Goal: Information Seeking & Learning: Learn about a topic

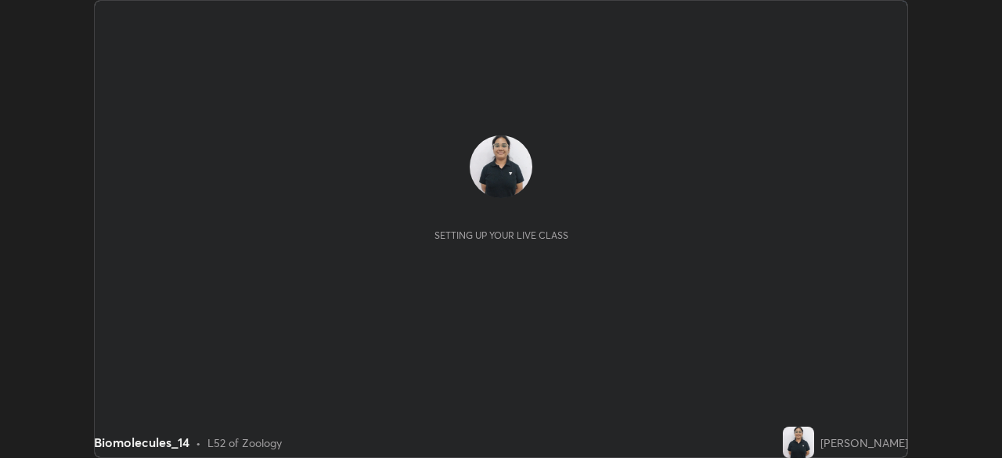
scroll to position [458, 1001]
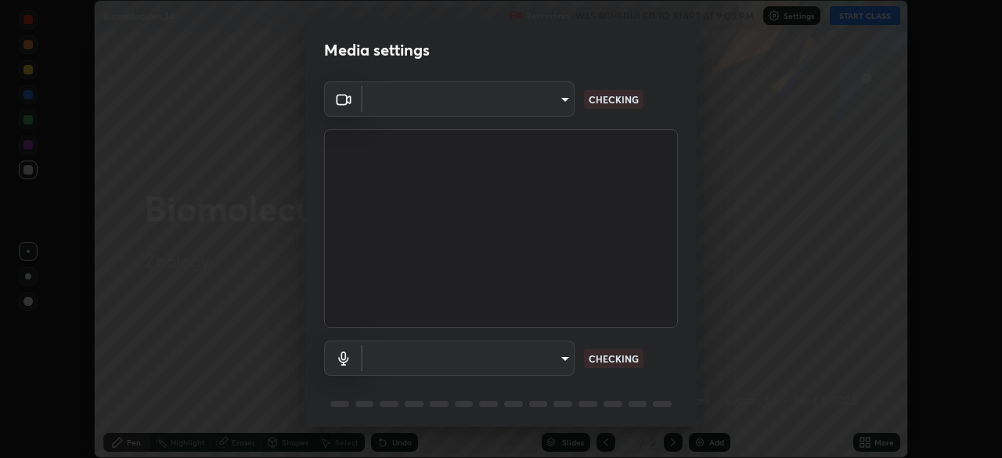
type input "d64d47ec9df49bf16df3be139c80778ada659e70263b5e9972ae33db9fa5459d"
type input "51a22c1431b769a8bb8d408626adf62a2672edeebd2159a8188921bb0d946e59"
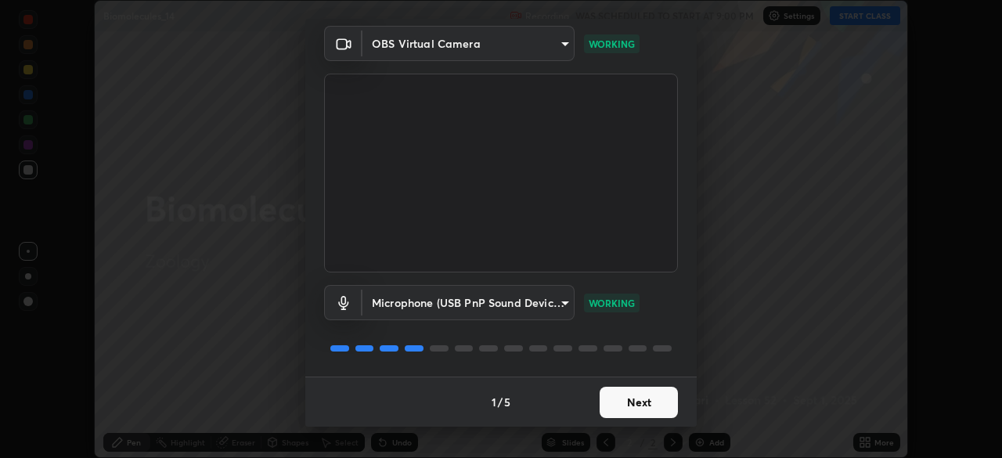
click at [635, 402] on button "Next" at bounding box center [638, 402] width 78 height 31
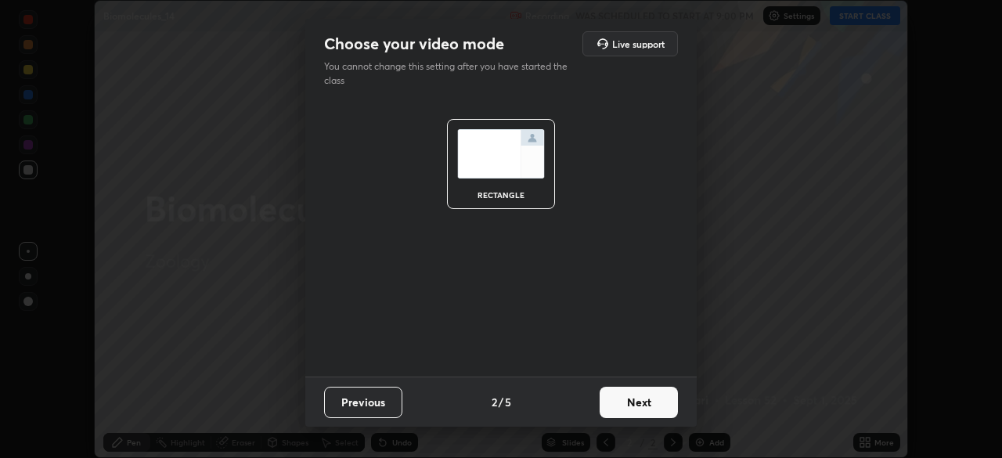
scroll to position [0, 0]
click at [636, 405] on button "Next" at bounding box center [638, 402] width 78 height 31
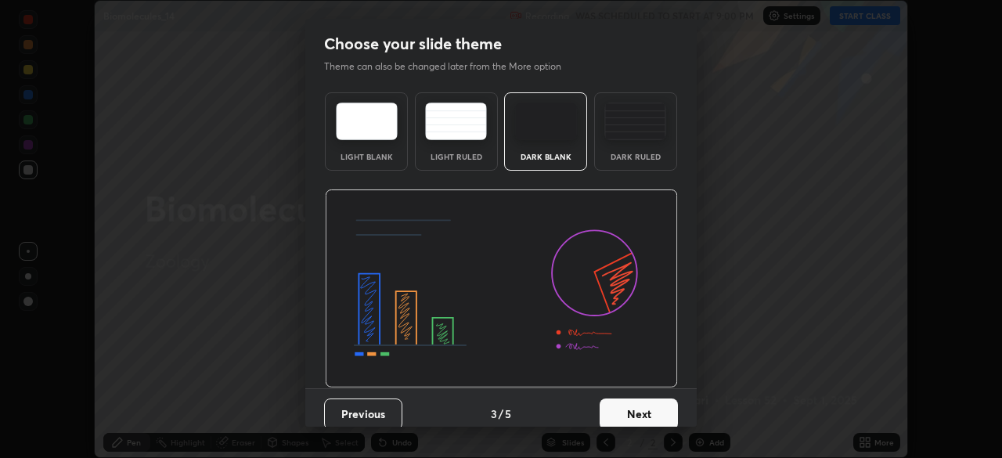
click at [626, 160] on div "Dark Ruled" at bounding box center [635, 157] width 63 height 8
click at [646, 416] on button "Next" at bounding box center [638, 413] width 78 height 31
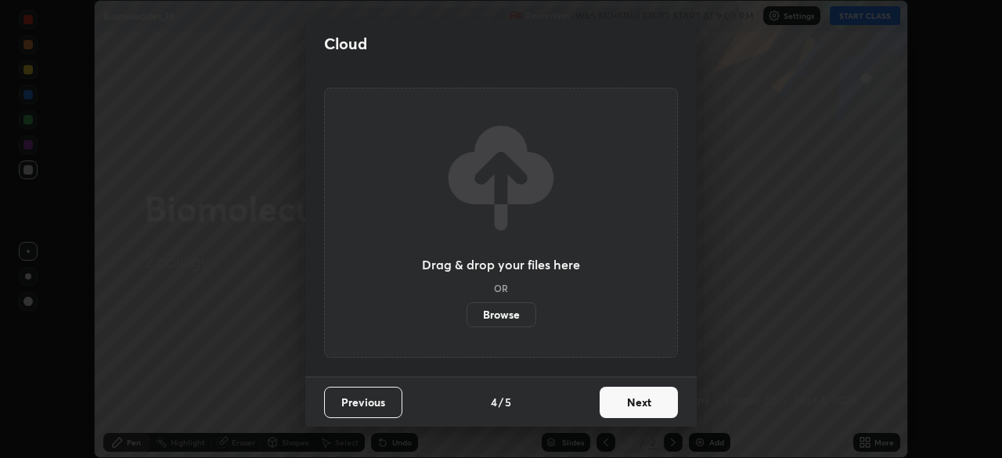
click at [647, 407] on button "Next" at bounding box center [638, 402] width 78 height 31
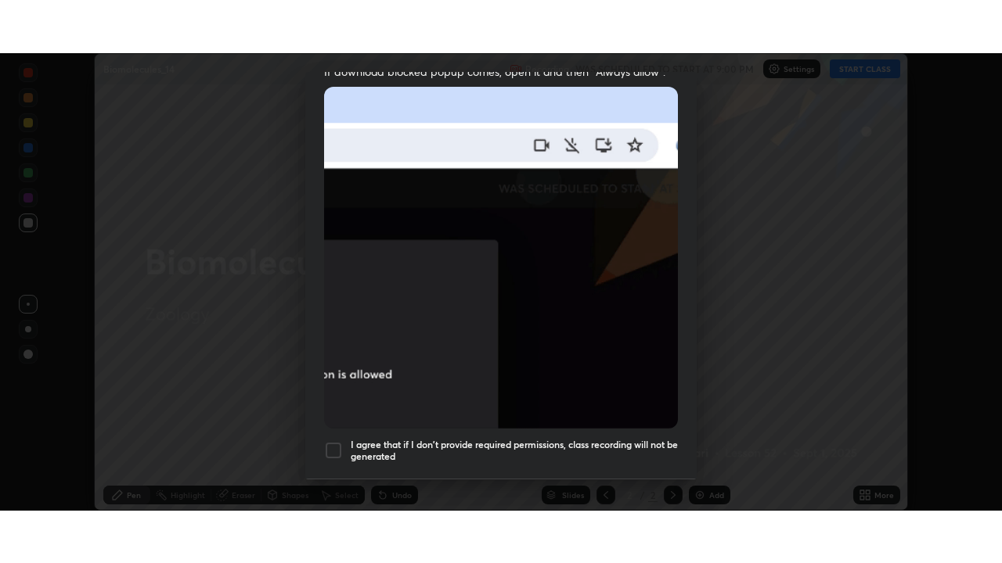
scroll to position [375, 0]
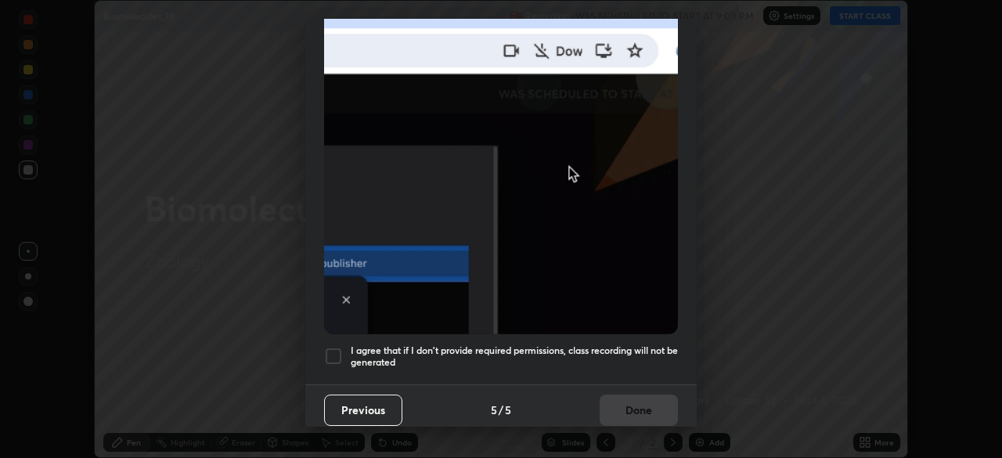
click at [336, 352] on div at bounding box center [333, 356] width 19 height 19
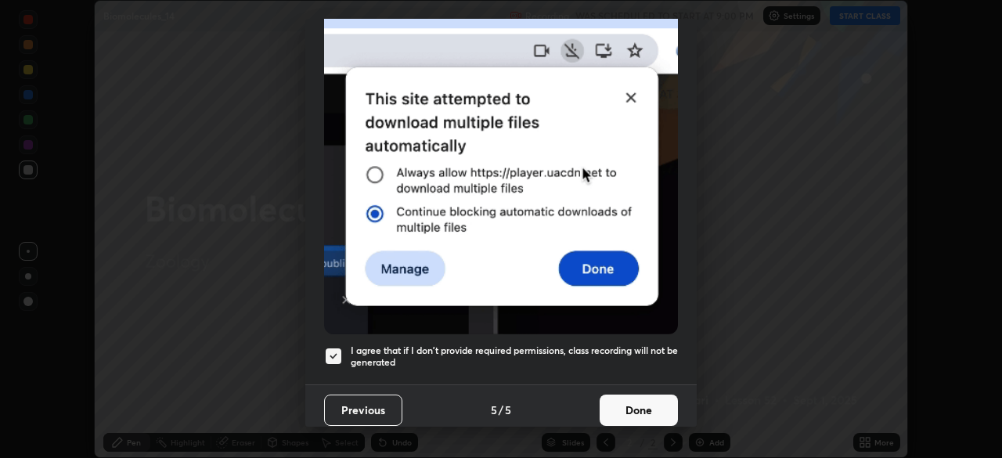
click at [623, 398] on button "Done" at bounding box center [638, 409] width 78 height 31
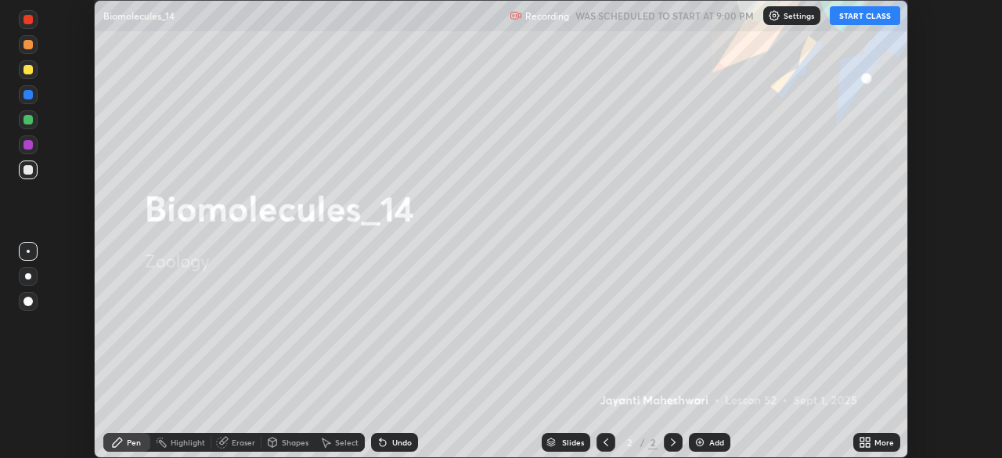
click at [860, 21] on button "START CLASS" at bounding box center [865, 15] width 70 height 19
click at [875, 444] on div "More" at bounding box center [884, 442] width 20 height 8
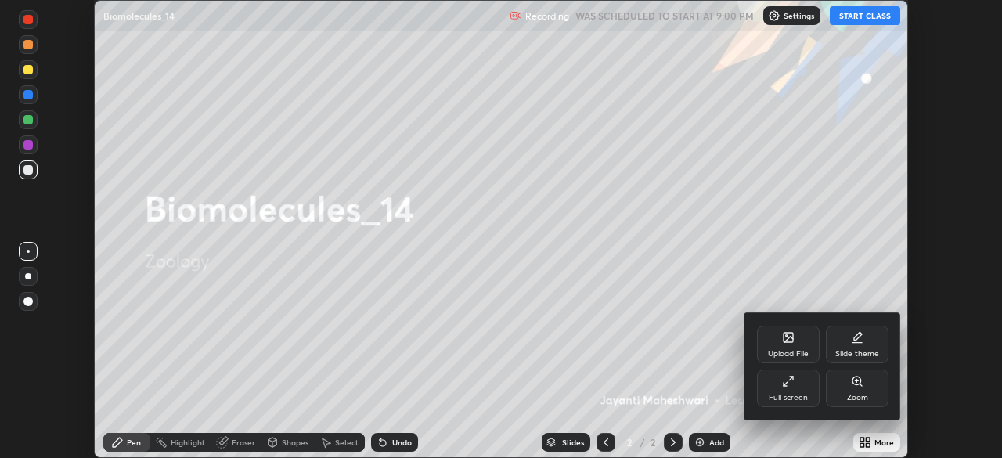
click at [786, 405] on div "Full screen" at bounding box center [788, 388] width 63 height 38
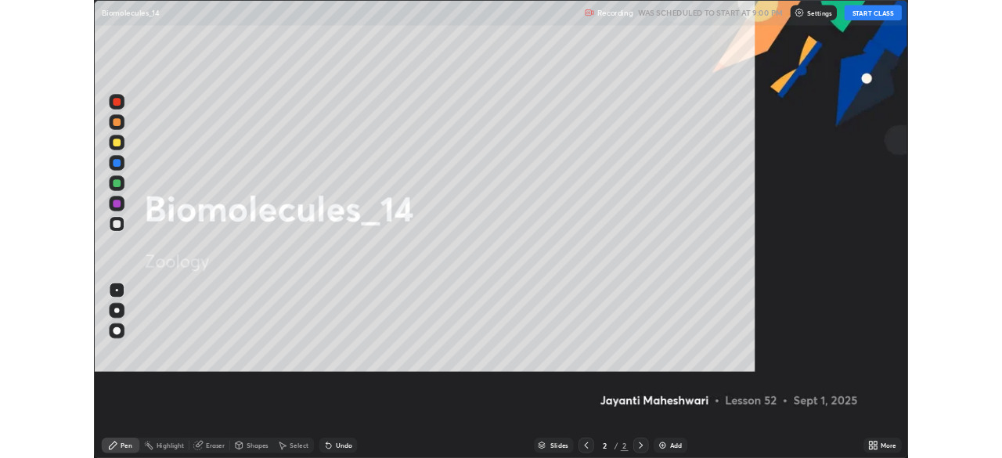
scroll to position [563, 1002]
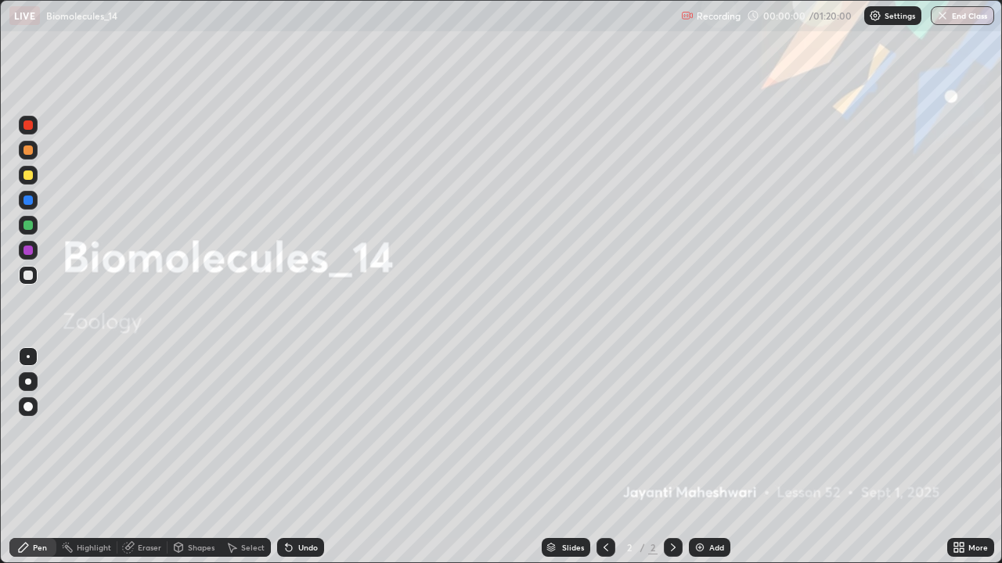
click at [708, 457] on div "Add" at bounding box center [709, 547] width 41 height 19
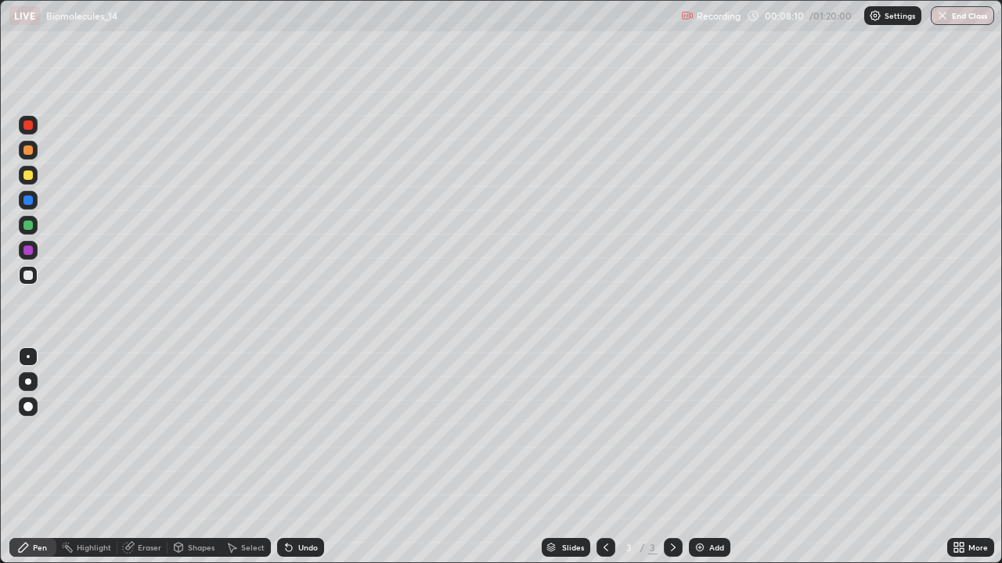
click at [27, 175] on div at bounding box center [27, 175] width 9 height 9
click at [29, 150] on div at bounding box center [27, 150] width 9 height 9
click at [19, 278] on div at bounding box center [28, 275] width 19 height 19
click at [32, 229] on div at bounding box center [28, 225] width 19 height 19
click at [721, 457] on div "Add" at bounding box center [716, 548] width 15 height 8
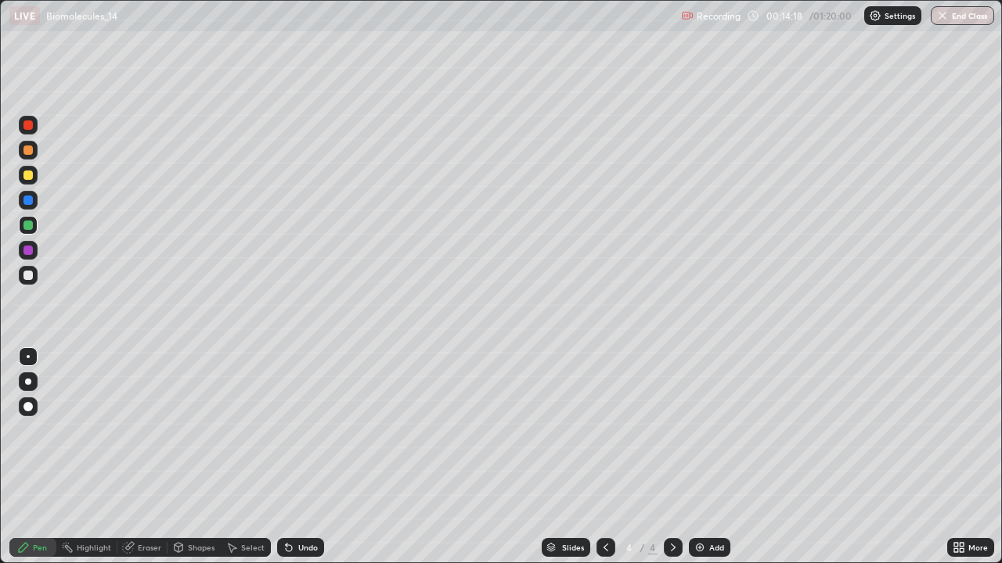
click at [30, 271] on div at bounding box center [27, 275] width 9 height 9
click at [27, 380] on div at bounding box center [28, 382] width 6 height 6
click at [34, 177] on div at bounding box center [28, 175] width 19 height 19
click at [303, 457] on div "Undo" at bounding box center [308, 548] width 20 height 8
click at [308, 457] on div "Undo" at bounding box center [300, 547] width 47 height 19
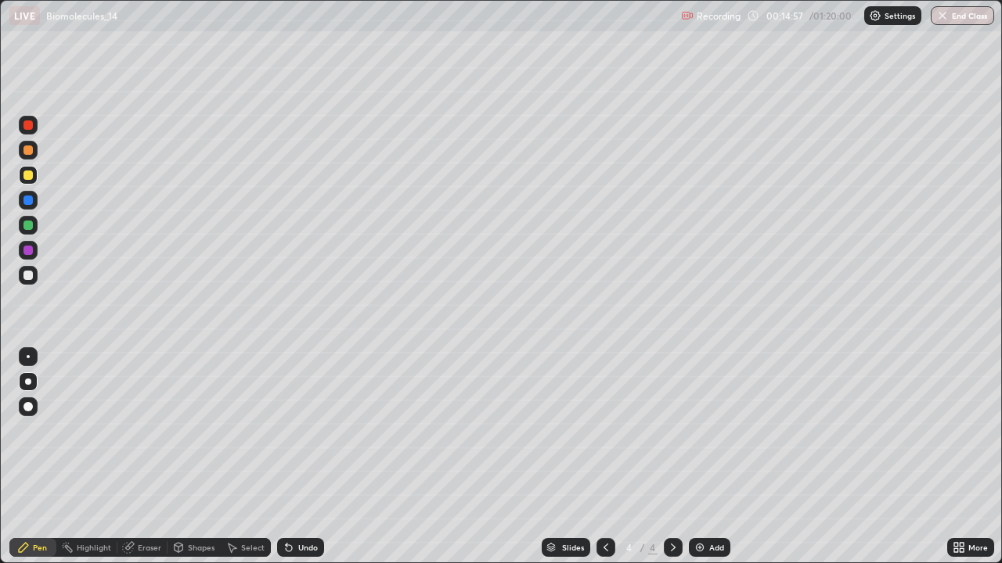
click at [301, 457] on div "Undo" at bounding box center [308, 548] width 20 height 8
click at [306, 457] on div "Undo" at bounding box center [308, 548] width 20 height 8
click at [34, 232] on div at bounding box center [28, 225] width 19 height 19
click at [28, 176] on div at bounding box center [27, 175] width 9 height 9
click at [26, 153] on div at bounding box center [27, 150] width 9 height 9
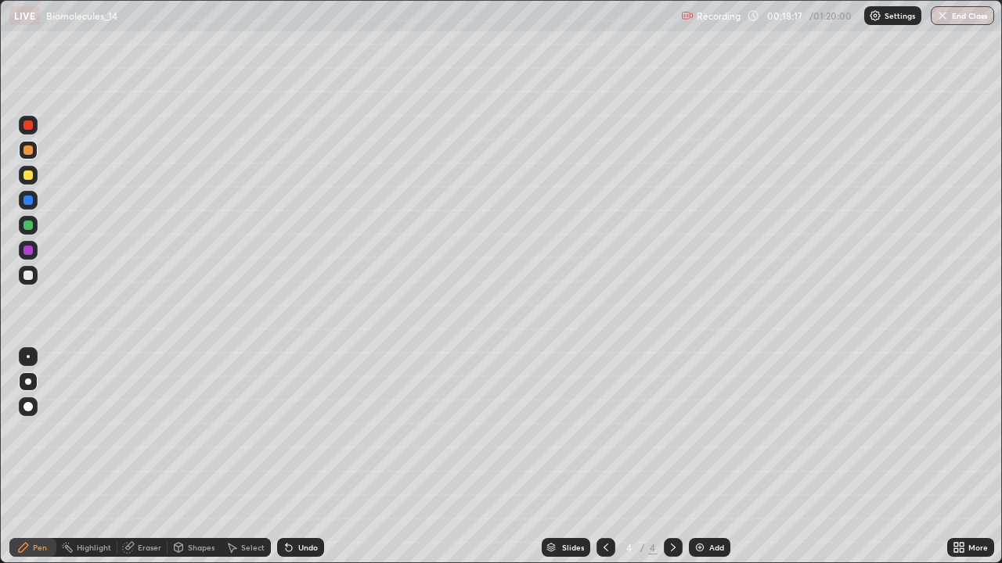
click at [705, 457] on div "Add" at bounding box center [709, 547] width 41 height 19
click at [190, 457] on div "Shapes" at bounding box center [201, 548] width 27 height 8
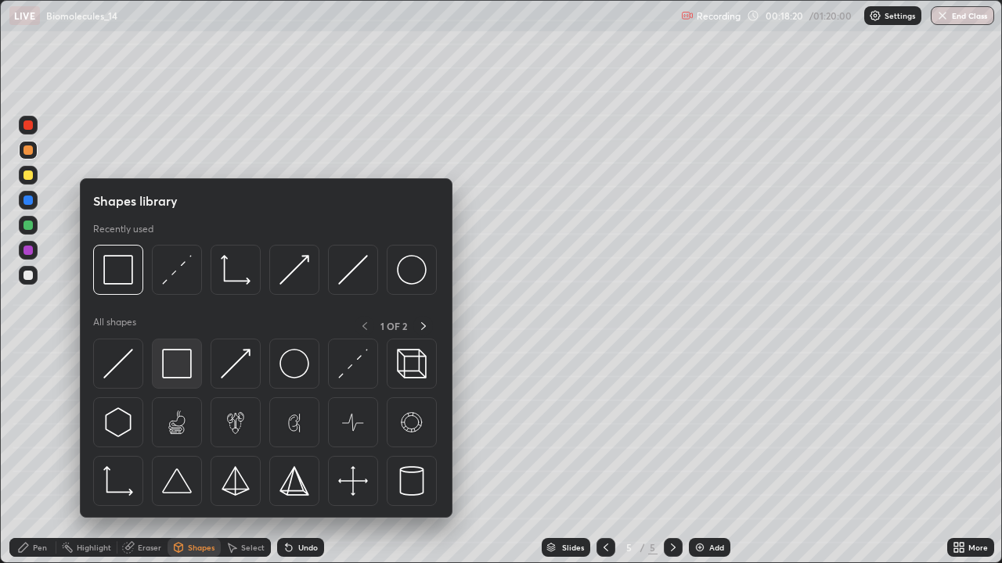
click at [176, 358] on img at bounding box center [177, 364] width 30 height 30
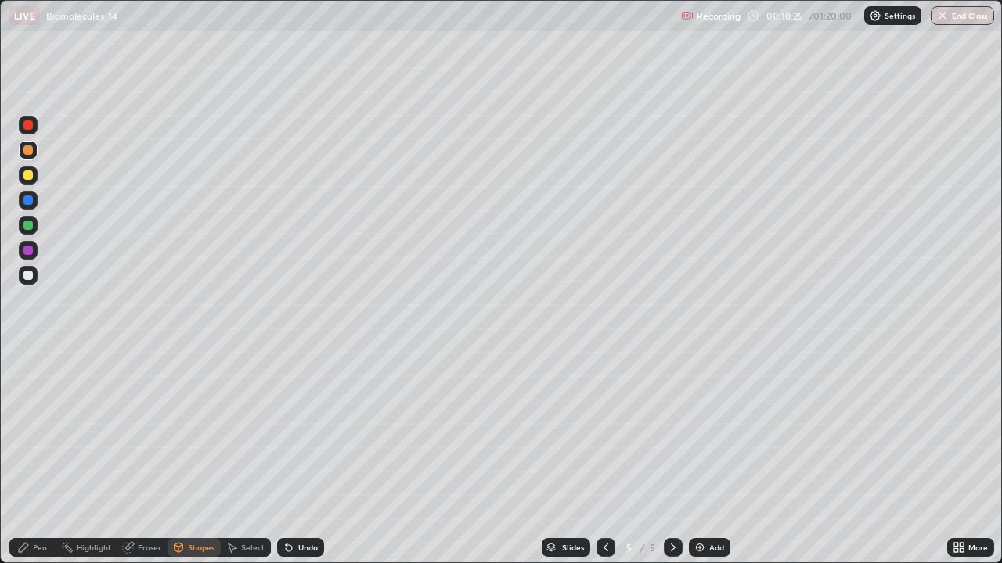
click at [34, 276] on div at bounding box center [28, 275] width 19 height 19
click at [34, 457] on div "Pen" at bounding box center [40, 548] width 14 height 8
click at [704, 457] on div "Add" at bounding box center [709, 547] width 41 height 19
click at [32, 178] on div at bounding box center [28, 175] width 19 height 19
click at [29, 275] on div at bounding box center [27, 275] width 9 height 9
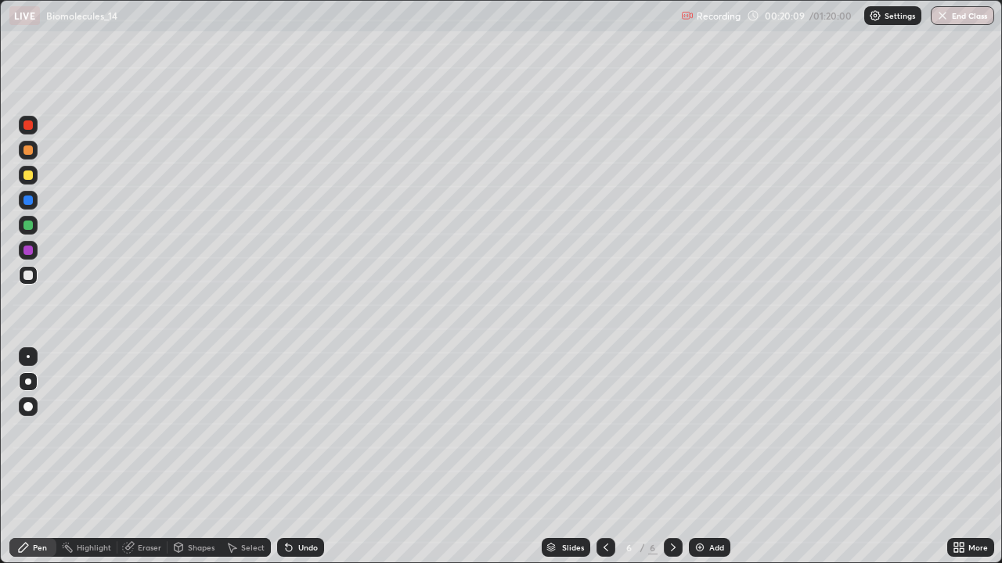
click at [28, 226] on div at bounding box center [27, 225] width 9 height 9
click at [27, 182] on div at bounding box center [28, 175] width 19 height 19
click at [24, 152] on div at bounding box center [27, 150] width 9 height 9
click at [23, 276] on div at bounding box center [27, 275] width 9 height 9
click at [24, 227] on div at bounding box center [27, 225] width 9 height 9
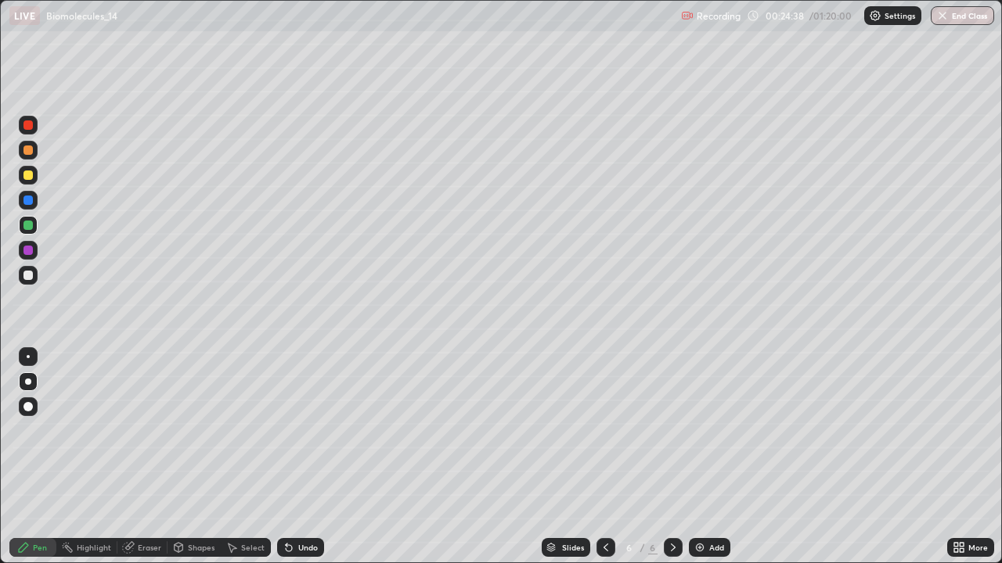
click at [30, 281] on div at bounding box center [28, 275] width 19 height 19
click at [29, 225] on div at bounding box center [27, 225] width 9 height 9
click at [37, 275] on div at bounding box center [28, 275] width 19 height 19
click at [604, 457] on icon at bounding box center [605, 548] width 13 height 13
click at [670, 457] on icon at bounding box center [673, 548] width 13 height 13
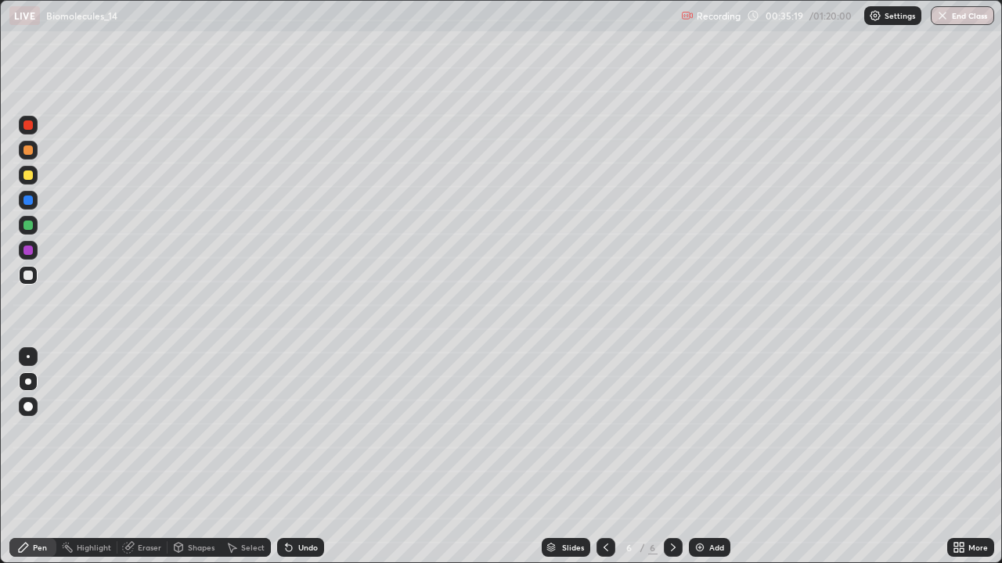
click at [714, 457] on div "Add" at bounding box center [709, 547] width 41 height 19
click at [190, 457] on div "Shapes" at bounding box center [201, 548] width 27 height 8
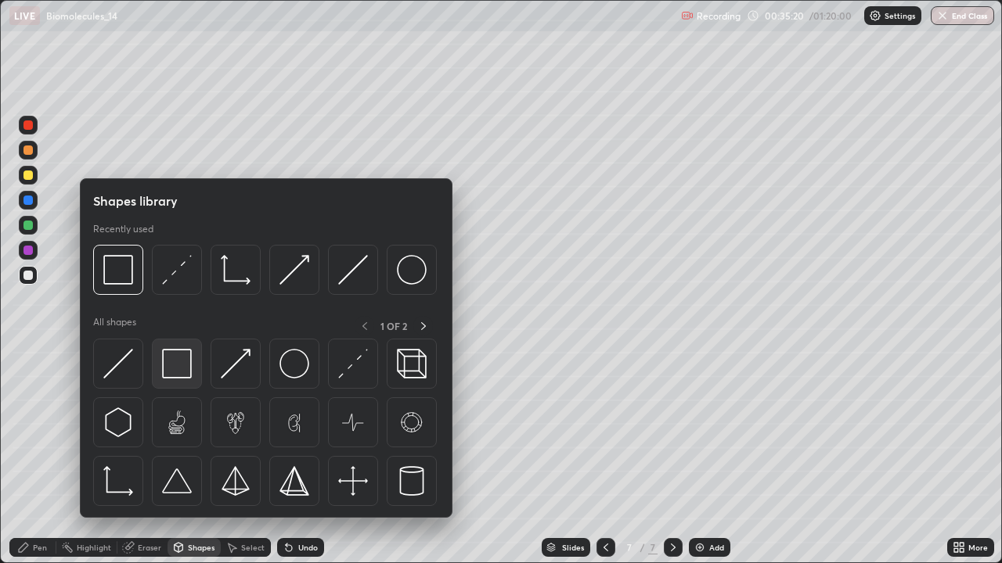
click at [182, 362] on img at bounding box center [177, 364] width 30 height 30
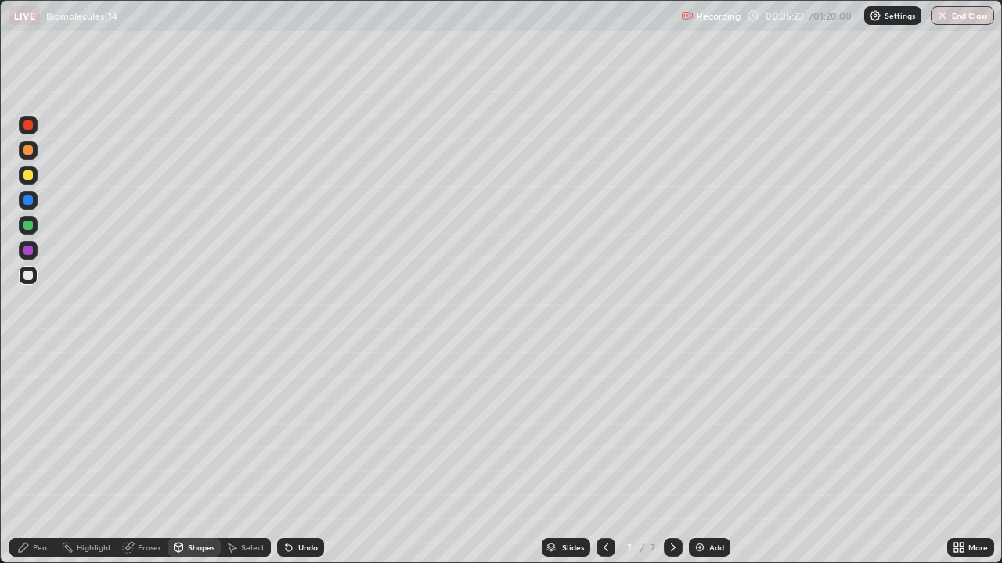
click at [34, 174] on div at bounding box center [28, 175] width 19 height 19
click at [40, 457] on div "Pen" at bounding box center [32, 547] width 47 height 19
click at [36, 407] on div at bounding box center [28, 407] width 19 height 19
click at [27, 282] on div at bounding box center [28, 275] width 19 height 19
click at [30, 381] on div at bounding box center [28, 382] width 6 height 6
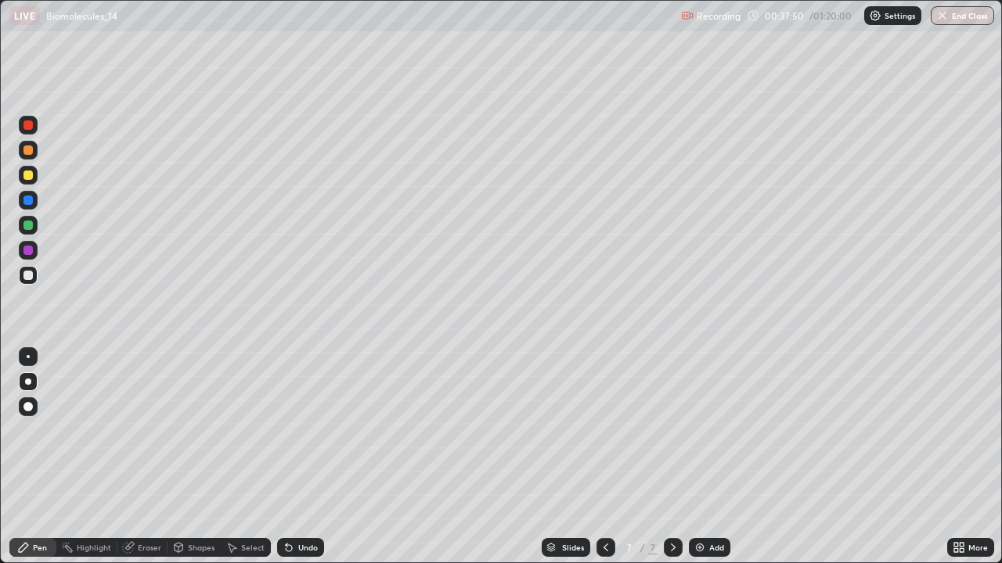
click at [26, 229] on div at bounding box center [27, 225] width 9 height 9
click at [32, 275] on div at bounding box center [27, 275] width 9 height 9
click at [703, 457] on img at bounding box center [699, 548] width 13 height 13
click at [23, 182] on div at bounding box center [28, 175] width 19 height 19
click at [26, 226] on div at bounding box center [27, 225] width 9 height 9
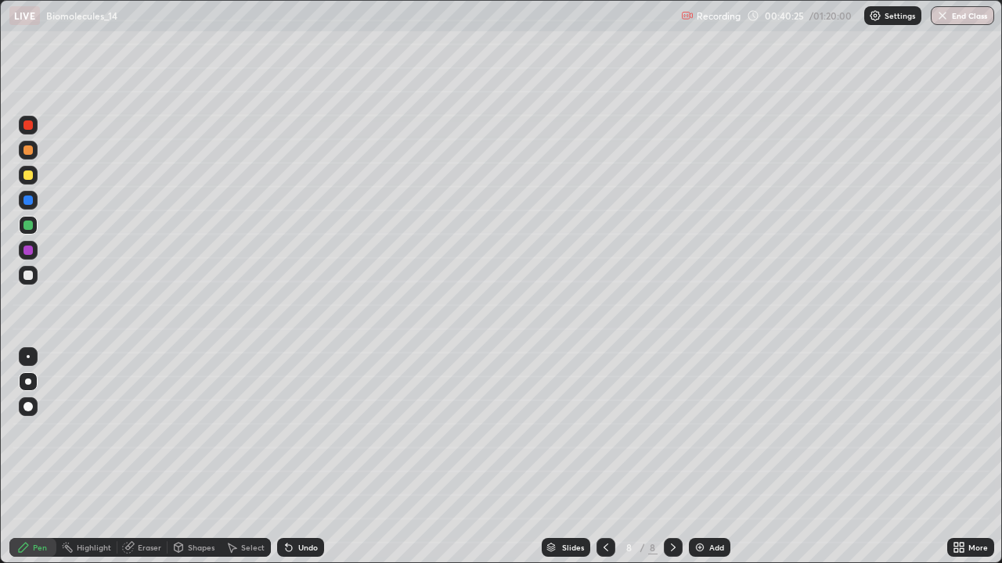
click at [22, 154] on div at bounding box center [28, 150] width 19 height 19
click at [28, 250] on div at bounding box center [27, 250] width 9 height 9
click at [29, 279] on div at bounding box center [27, 275] width 9 height 9
click at [22, 202] on div at bounding box center [28, 200] width 19 height 19
click at [29, 174] on div at bounding box center [27, 175] width 9 height 9
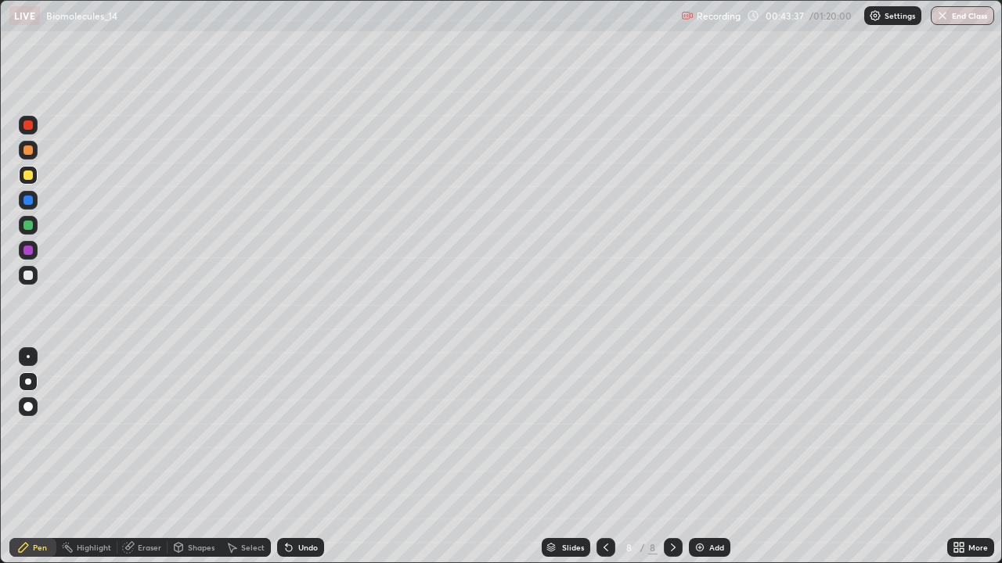
click at [293, 457] on div "Undo" at bounding box center [300, 547] width 47 height 19
click at [34, 250] on div at bounding box center [28, 250] width 19 height 19
click at [28, 277] on div at bounding box center [27, 275] width 9 height 9
click at [25, 228] on div at bounding box center [27, 225] width 9 height 9
click at [34, 281] on div at bounding box center [28, 275] width 19 height 19
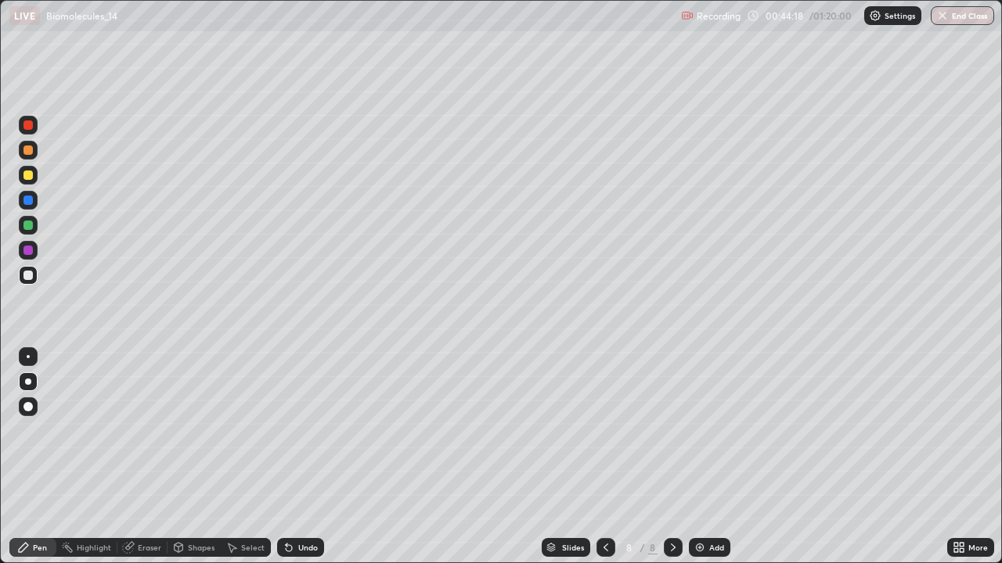
click at [27, 151] on div at bounding box center [27, 150] width 9 height 9
click at [295, 457] on div "Undo" at bounding box center [300, 547] width 47 height 19
click at [298, 457] on div "Undo" at bounding box center [308, 548] width 20 height 8
click at [705, 457] on div "Add" at bounding box center [709, 547] width 41 height 19
click at [29, 275] on div at bounding box center [27, 275] width 9 height 9
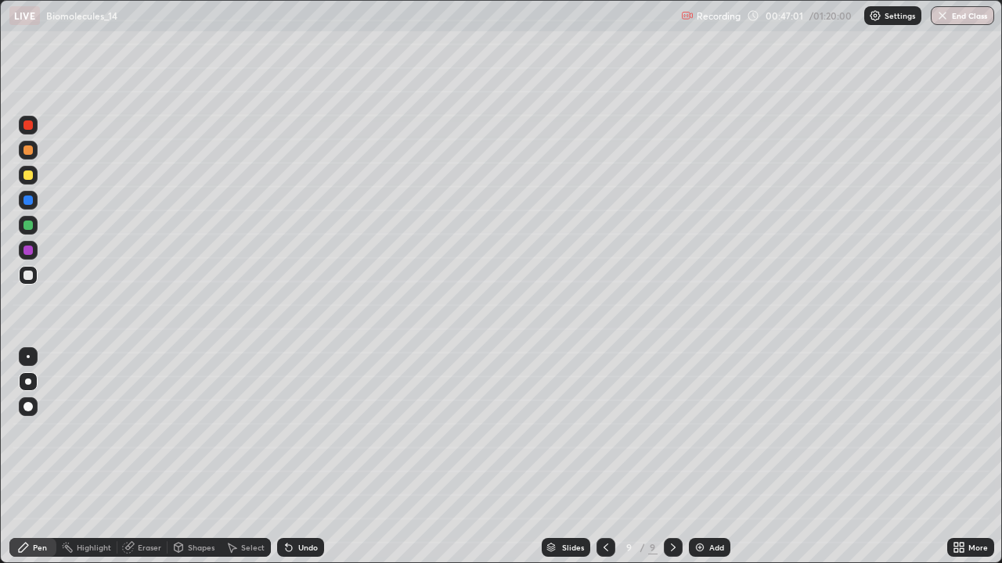
click at [297, 457] on div "Undo" at bounding box center [300, 547] width 47 height 19
click at [28, 226] on div at bounding box center [27, 225] width 9 height 9
click at [34, 172] on div at bounding box center [28, 175] width 19 height 19
click at [185, 457] on div "Shapes" at bounding box center [193, 547] width 53 height 19
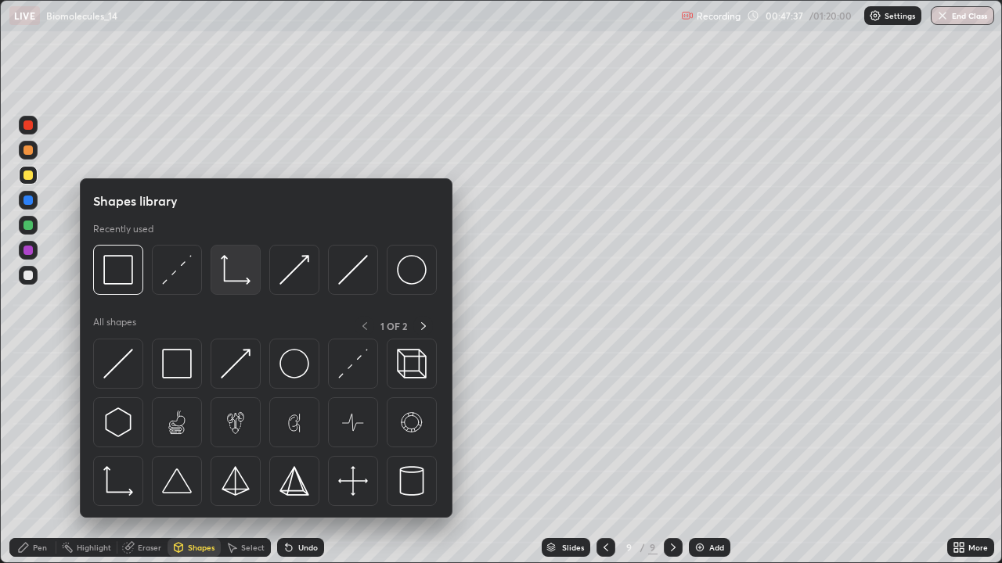
click at [223, 287] on div at bounding box center [236, 270] width 50 height 50
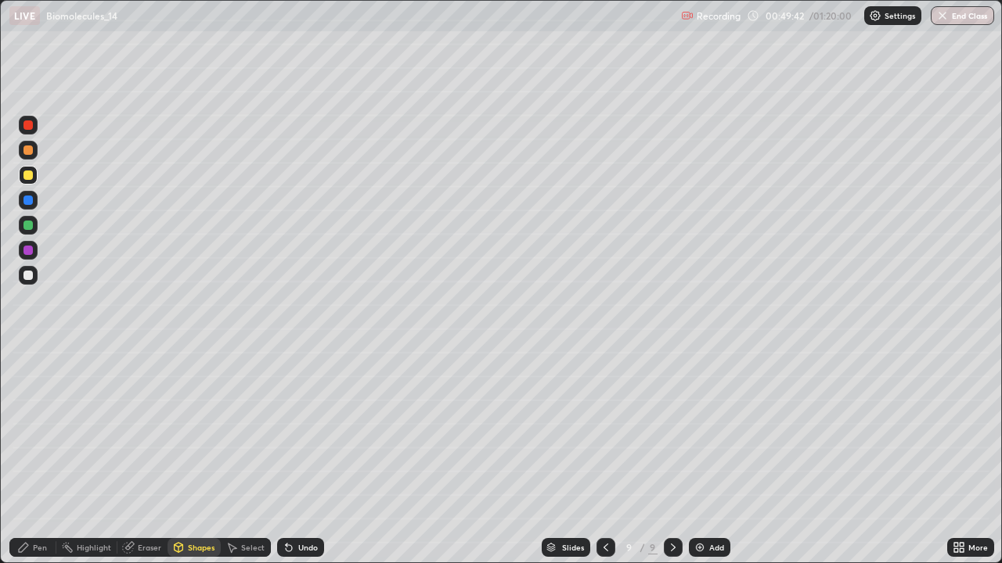
click at [193, 457] on div "Shapes" at bounding box center [201, 548] width 27 height 8
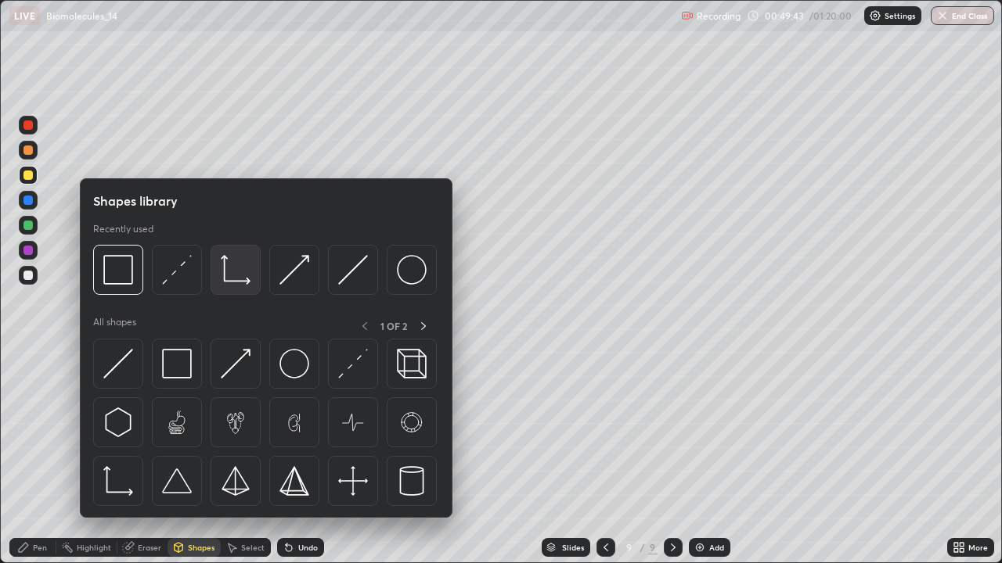
click at [228, 276] on img at bounding box center [236, 270] width 30 height 30
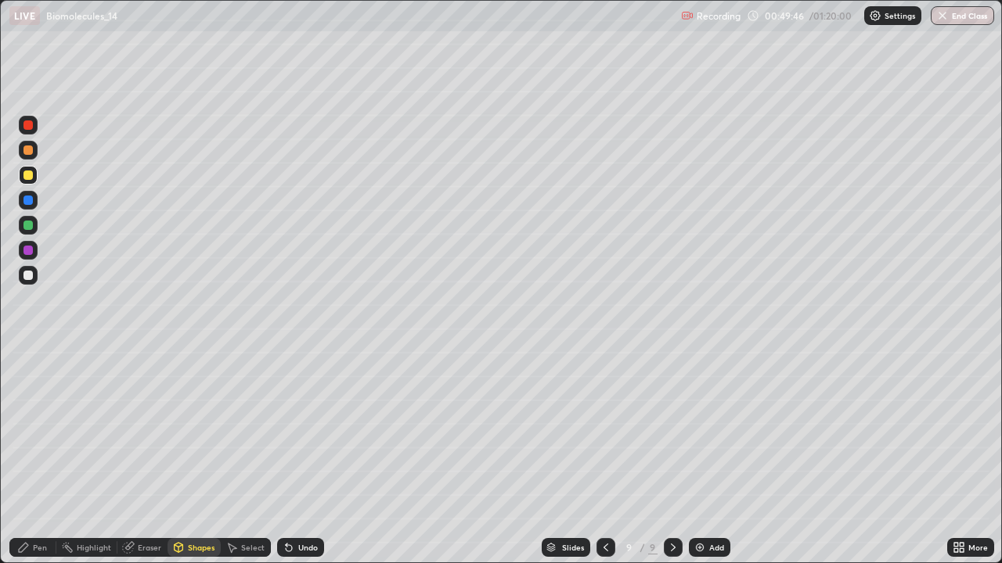
click at [34, 457] on div "Pen" at bounding box center [40, 548] width 14 height 8
click at [31, 275] on div at bounding box center [27, 275] width 9 height 9
click at [27, 229] on div at bounding box center [27, 225] width 9 height 9
click at [185, 457] on div "Shapes" at bounding box center [193, 547] width 53 height 19
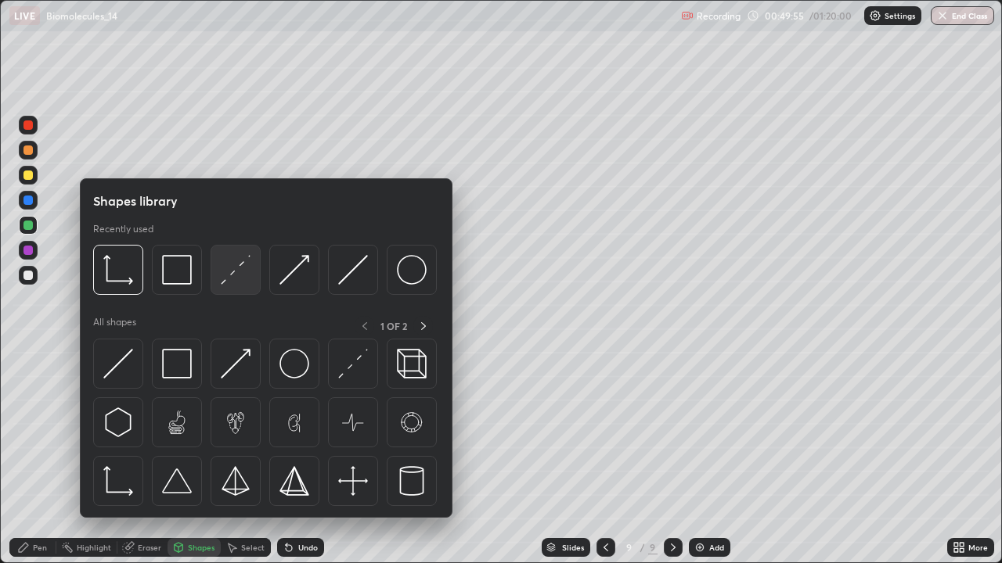
click at [223, 278] on img at bounding box center [236, 270] width 30 height 30
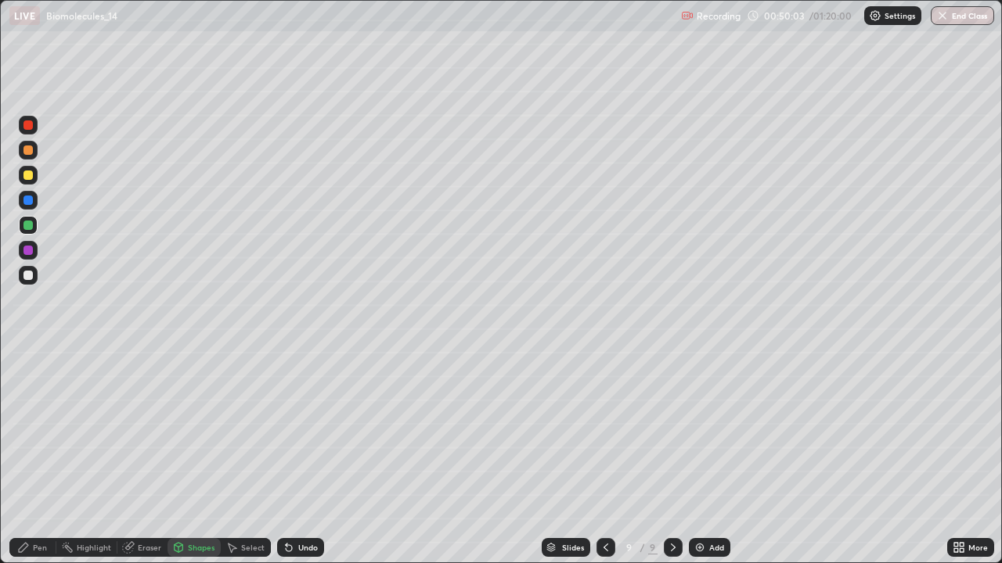
click at [34, 457] on div "Pen" at bounding box center [40, 548] width 14 height 8
click at [27, 256] on div at bounding box center [28, 250] width 19 height 19
click at [185, 457] on div "Shapes" at bounding box center [193, 547] width 53 height 19
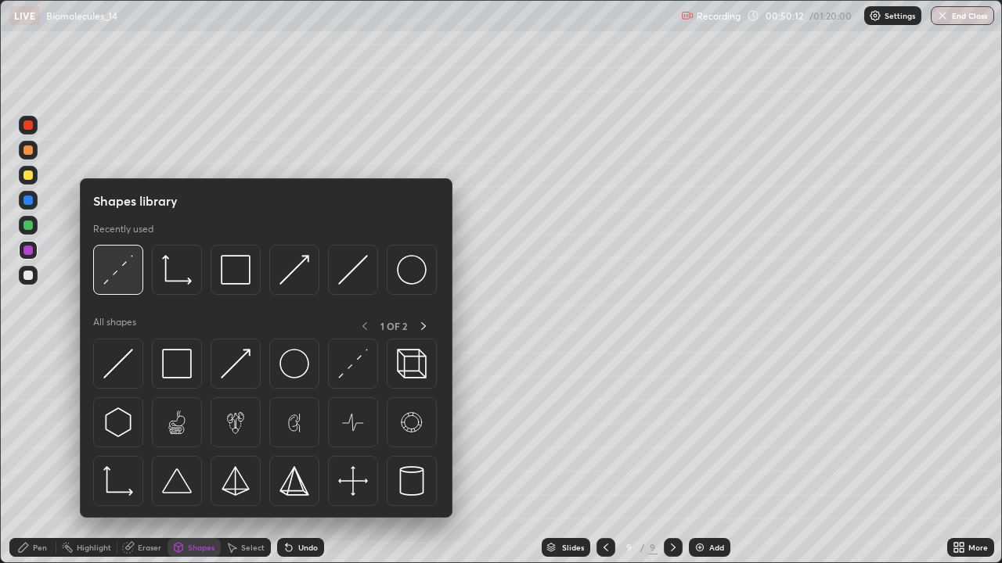
click at [107, 280] on img at bounding box center [118, 270] width 30 height 30
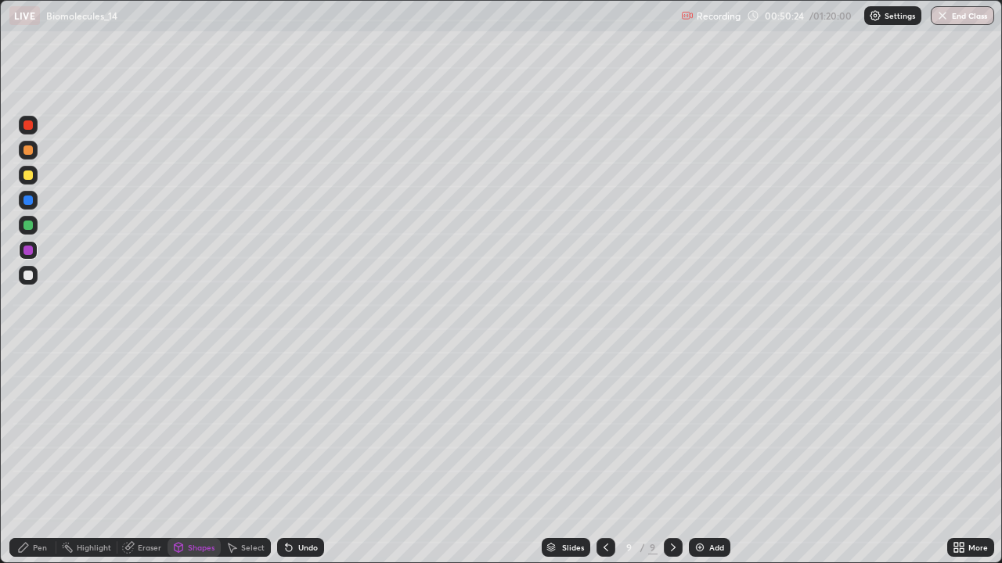
click at [26, 457] on icon at bounding box center [23, 547] width 9 height 9
click at [300, 457] on div "Undo" at bounding box center [308, 548] width 20 height 8
click at [299, 457] on div "Undo" at bounding box center [308, 548] width 20 height 8
click at [294, 457] on div "Undo" at bounding box center [300, 547] width 47 height 19
click at [24, 279] on div at bounding box center [27, 275] width 9 height 9
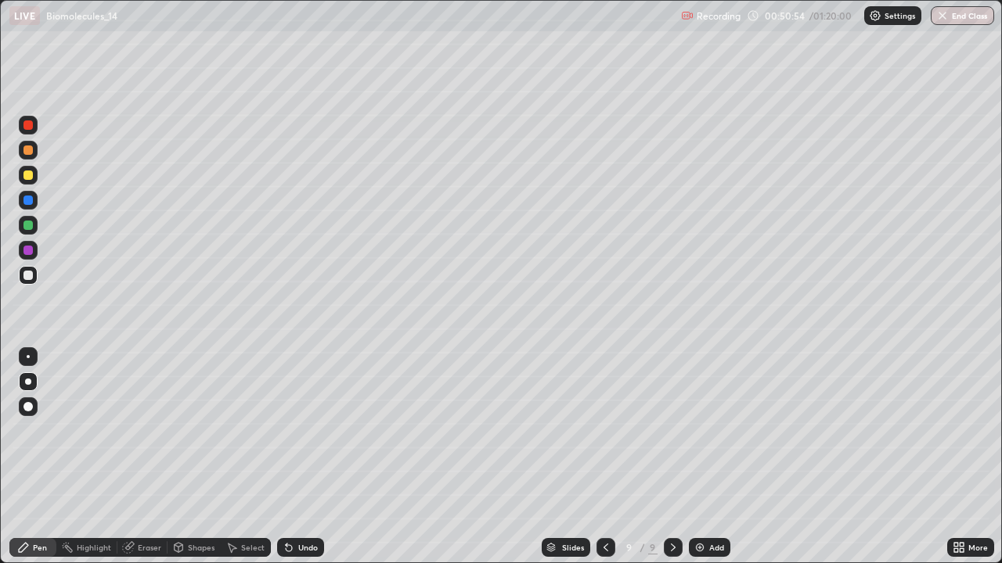
click at [27, 150] on div at bounding box center [27, 150] width 9 height 9
click at [709, 457] on div "Add" at bounding box center [716, 548] width 15 height 8
click at [26, 275] on div at bounding box center [27, 275] width 9 height 9
click at [30, 178] on div at bounding box center [27, 175] width 9 height 9
click at [27, 157] on div at bounding box center [28, 150] width 19 height 19
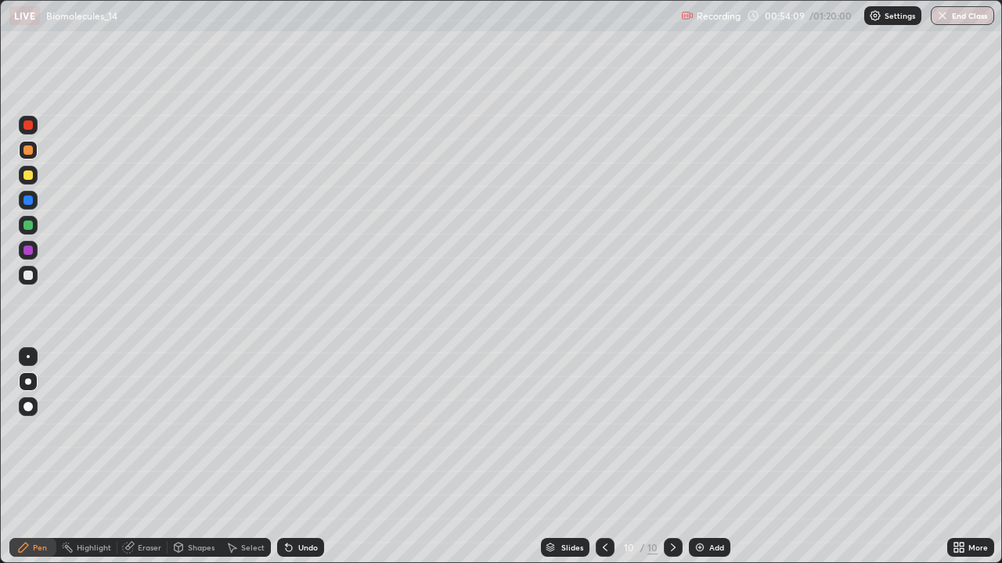
click at [27, 275] on div at bounding box center [27, 275] width 9 height 9
click at [28, 226] on div at bounding box center [27, 225] width 9 height 9
click at [28, 176] on div at bounding box center [27, 175] width 9 height 9
click at [29, 225] on div at bounding box center [27, 225] width 9 height 9
click at [23, 277] on div at bounding box center [27, 275] width 9 height 9
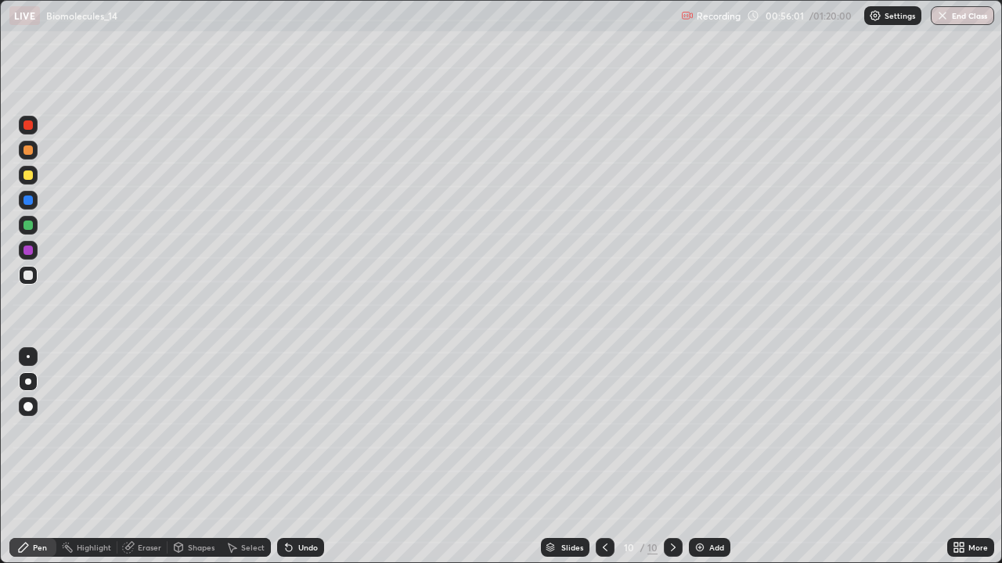
click at [27, 206] on div at bounding box center [28, 200] width 19 height 19
click at [298, 457] on div "Undo" at bounding box center [308, 548] width 20 height 8
click at [27, 275] on div at bounding box center [27, 275] width 9 height 9
click at [714, 457] on div "Add" at bounding box center [716, 548] width 15 height 8
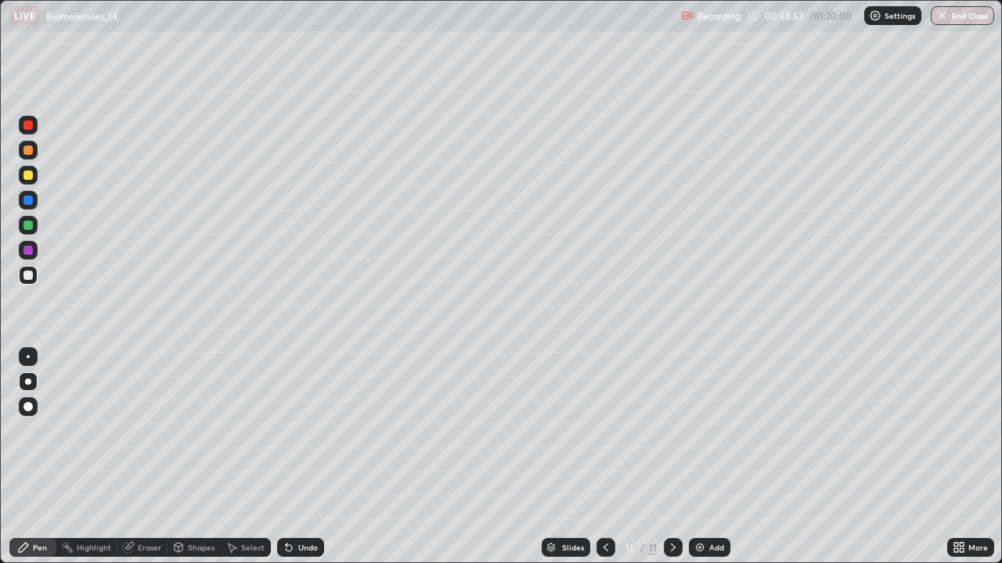
click at [30, 157] on div at bounding box center [28, 150] width 19 height 19
click at [28, 226] on div at bounding box center [27, 225] width 9 height 9
click at [29, 275] on div at bounding box center [27, 275] width 9 height 9
click at [35, 175] on div at bounding box center [28, 175] width 19 height 19
click at [31, 154] on div at bounding box center [27, 150] width 9 height 9
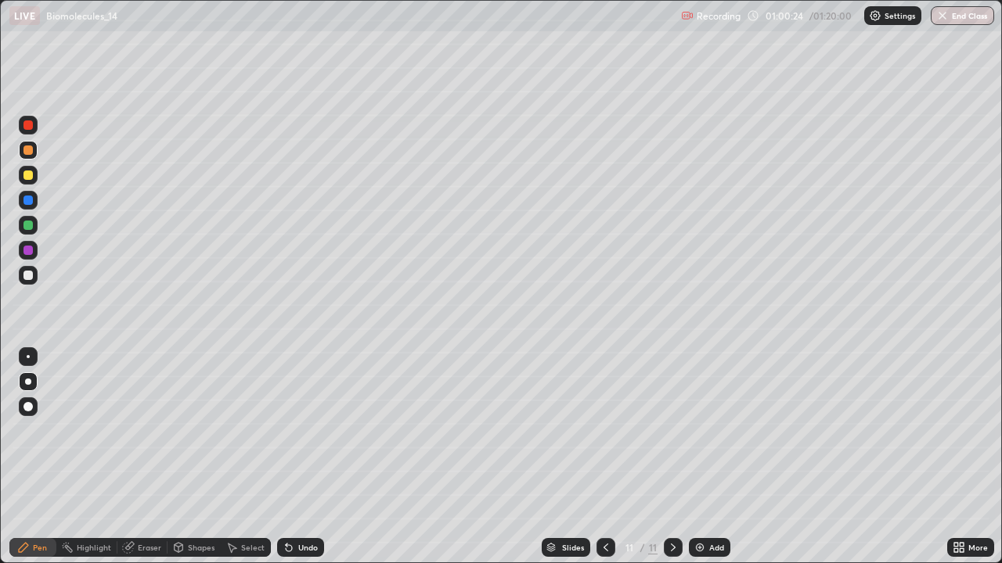
click at [27, 275] on div at bounding box center [27, 275] width 9 height 9
click at [31, 207] on div at bounding box center [28, 200] width 19 height 19
click at [303, 457] on div "Undo" at bounding box center [308, 548] width 20 height 8
click at [30, 281] on div at bounding box center [28, 275] width 19 height 19
click at [298, 457] on div "Undo" at bounding box center [308, 548] width 20 height 8
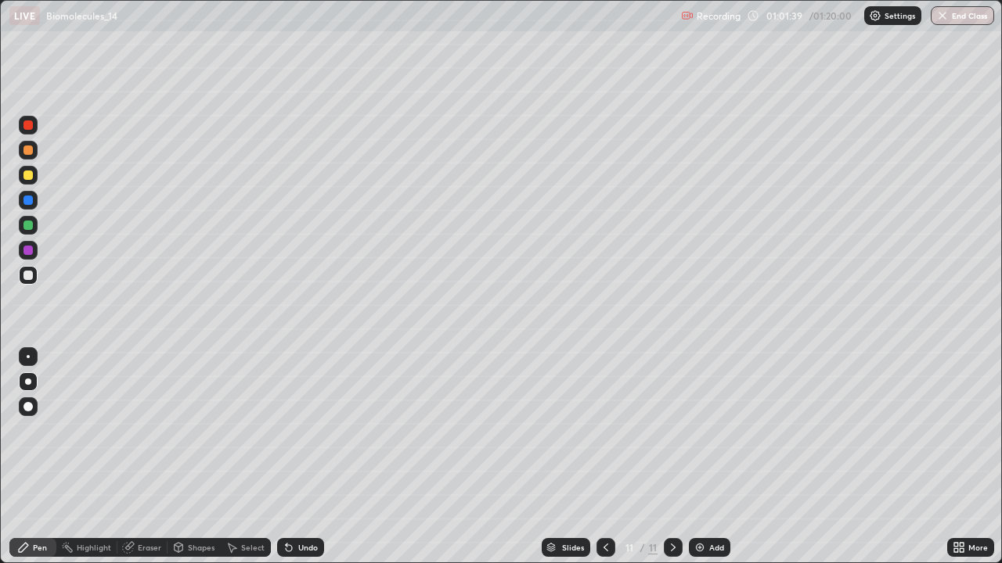
click at [306, 457] on div "Undo" at bounding box center [308, 548] width 20 height 8
click at [310, 457] on div "Undo" at bounding box center [308, 548] width 20 height 8
click at [28, 226] on div at bounding box center [27, 225] width 9 height 9
click at [698, 457] on img at bounding box center [699, 548] width 13 height 13
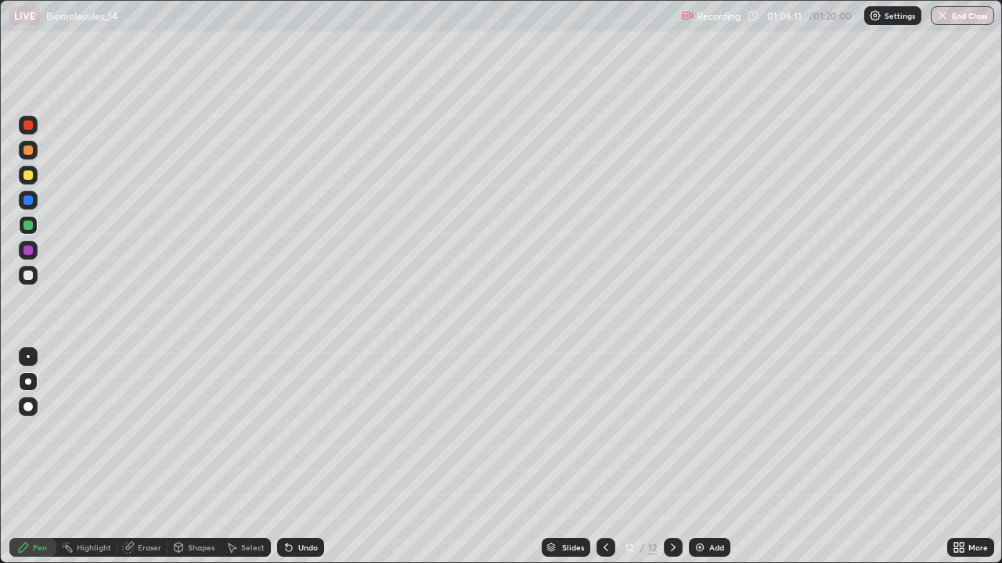
click at [30, 158] on div at bounding box center [28, 150] width 19 height 19
click at [31, 182] on div at bounding box center [28, 175] width 19 height 19
click at [35, 225] on div at bounding box center [28, 225] width 19 height 19
click at [31, 159] on div at bounding box center [28, 150] width 19 height 19
click at [27, 278] on div at bounding box center [27, 275] width 9 height 9
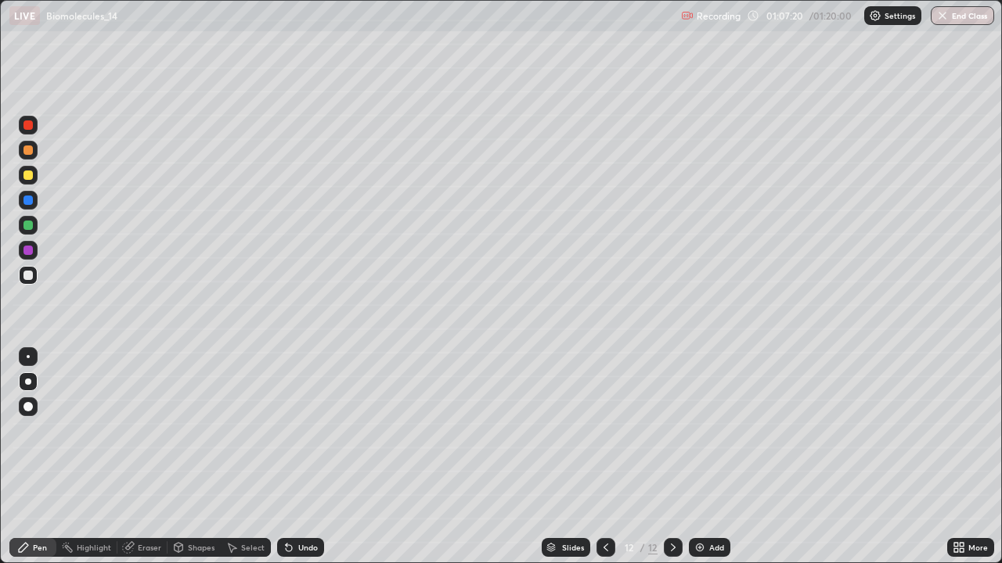
click at [29, 250] on div at bounding box center [27, 250] width 9 height 9
click at [306, 457] on div "Undo" at bounding box center [300, 547] width 47 height 19
click at [300, 457] on div "Undo" at bounding box center [308, 548] width 20 height 8
click at [709, 457] on div "Add" at bounding box center [716, 548] width 15 height 8
click at [31, 283] on div at bounding box center [28, 275] width 19 height 19
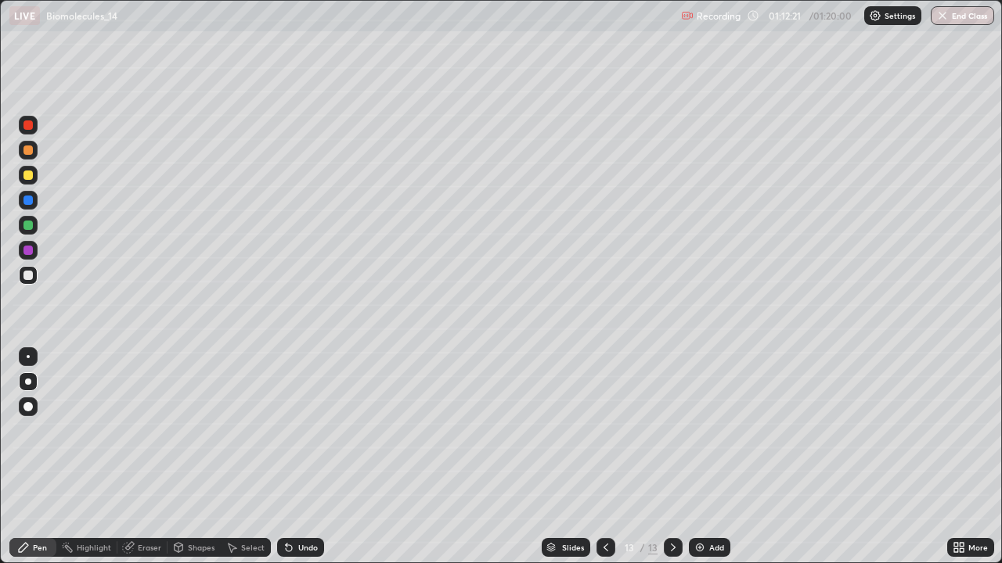
click at [29, 183] on div at bounding box center [28, 175] width 19 height 19
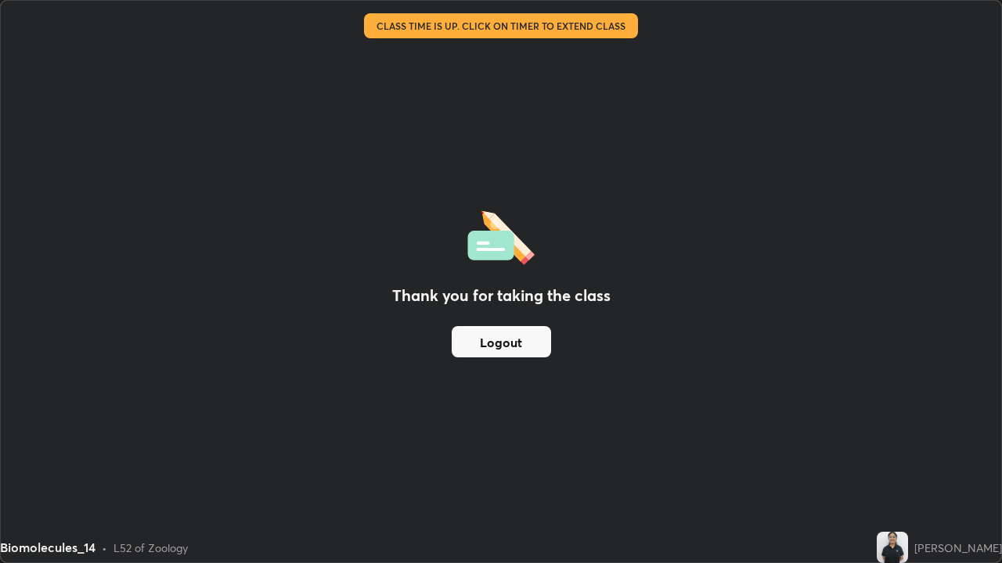
click at [448, 97] on div "Thank you for taking the class Logout" at bounding box center [501, 282] width 1000 height 562
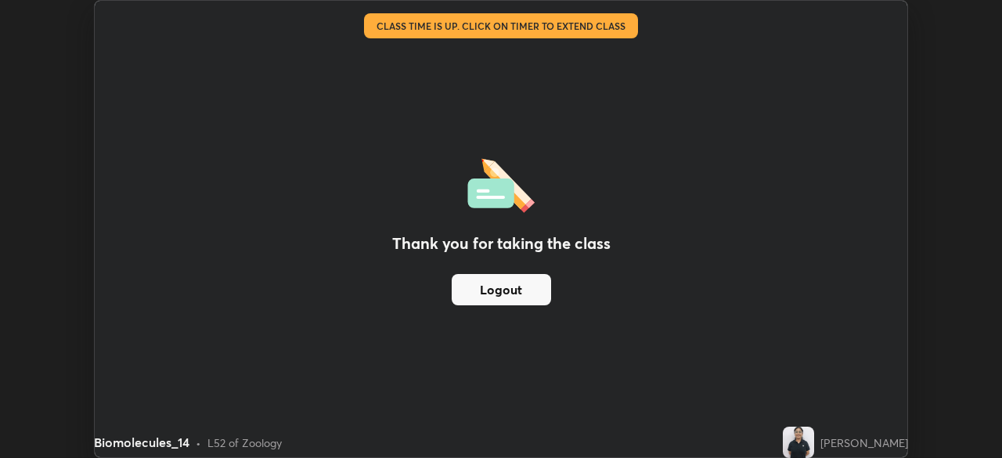
scroll to position [77799, 77255]
